Goal: Ask a question

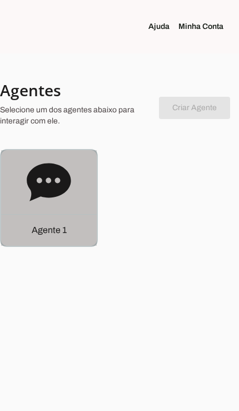
click at [37, 231] on p "Agente 1" at bounding box center [49, 229] width 35 height 13
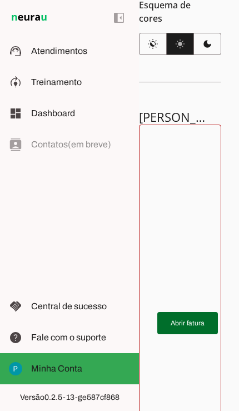
scroll to position [224, 0]
click at [187, 330] on span at bounding box center [187, 322] width 61 height 27
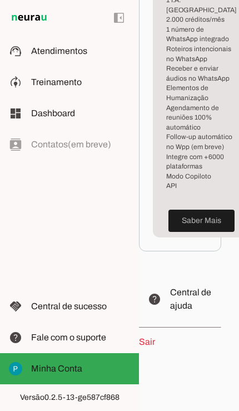
scroll to position [942, -1]
click at [94, 338] on span "Fale com o suporte" at bounding box center [68, 336] width 75 height 9
